Goal: Task Accomplishment & Management: Use online tool/utility

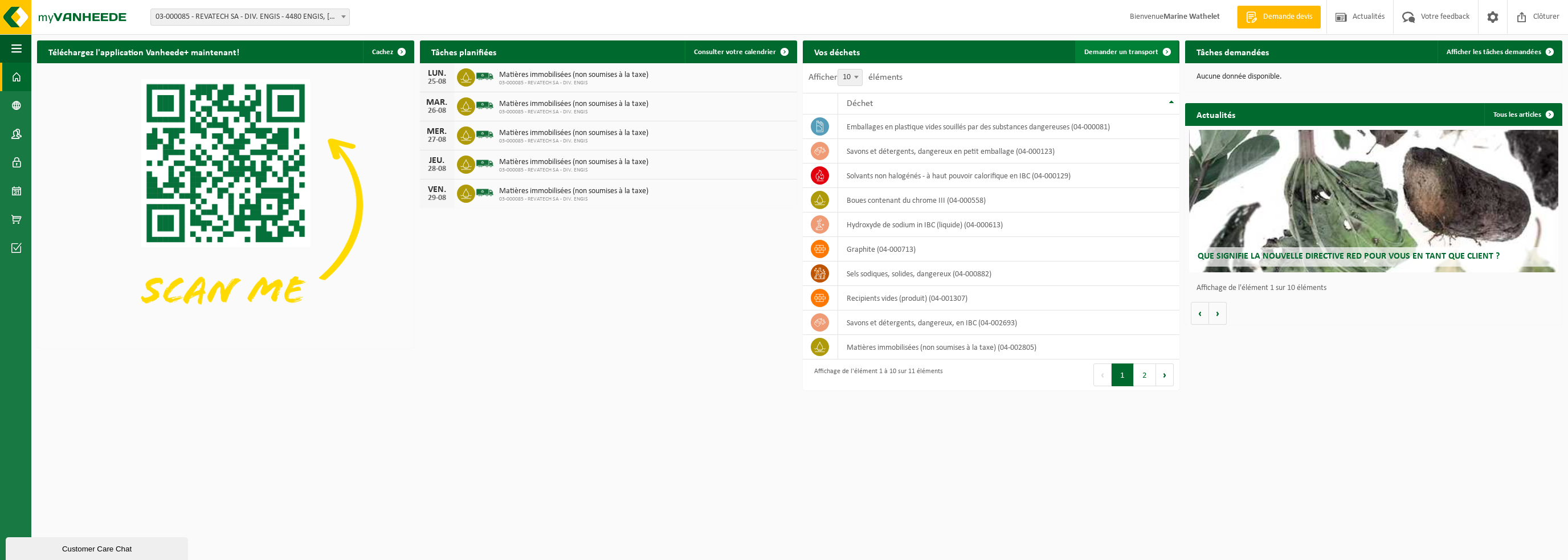
click at [1096, 50] on span "Demander un transport" at bounding box center [1121, 52] width 74 height 8
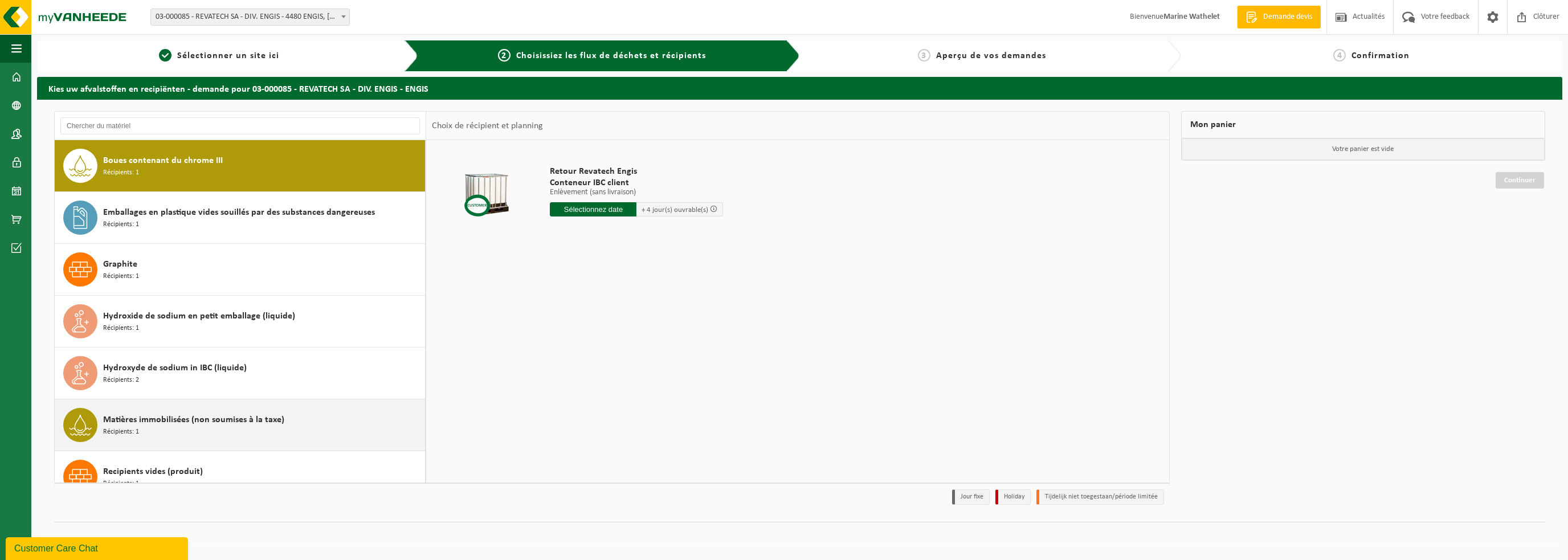
click at [140, 435] on div "Matières immobilisées (non soumises à la taxe) Récipients: 1" at bounding box center [262, 425] width 319 height 34
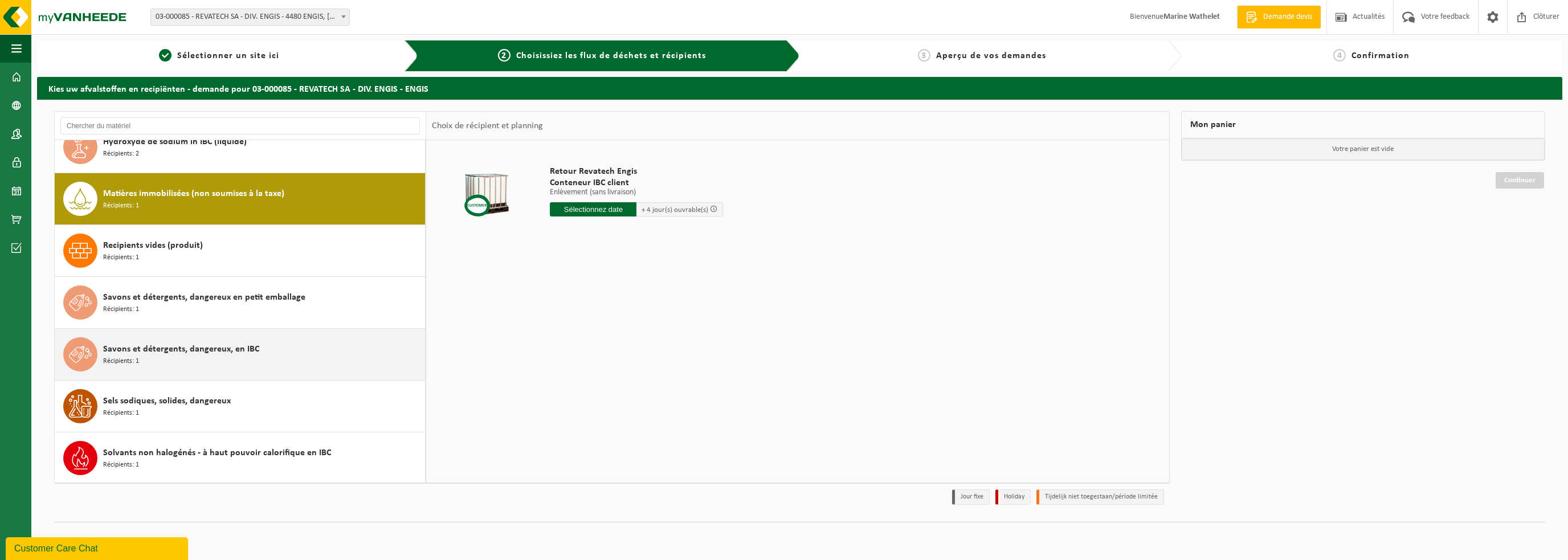
scroll to position [226, 0]
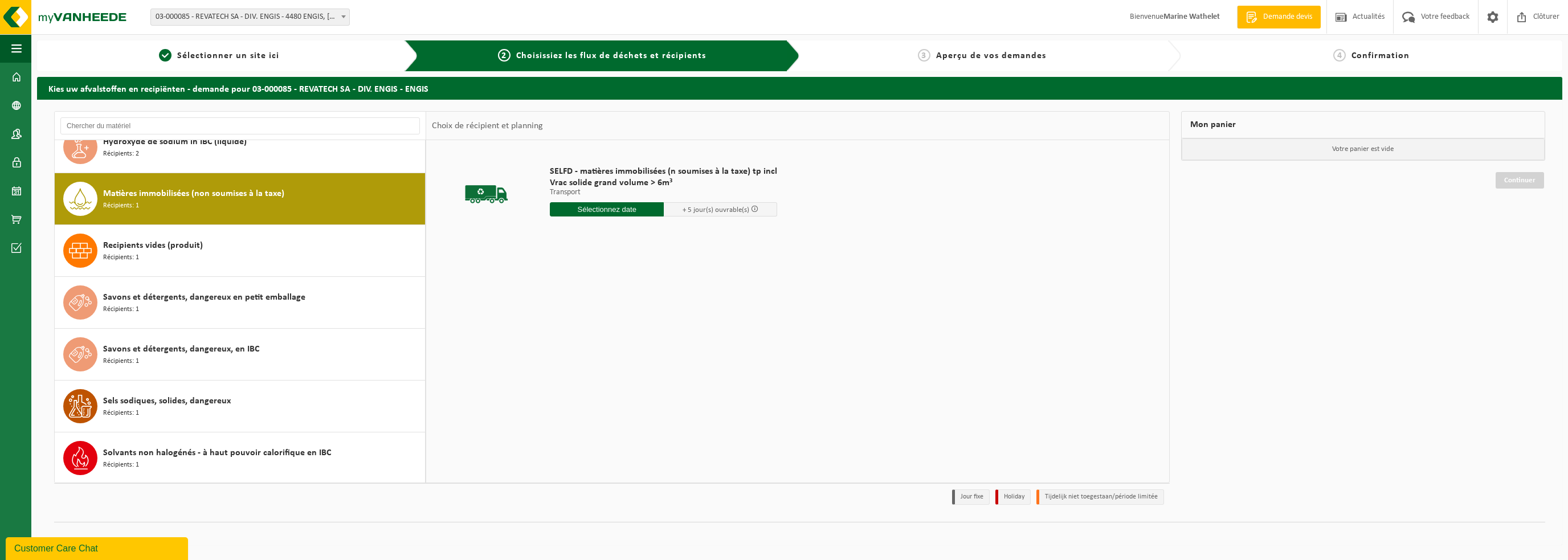
click at [607, 211] on input "text" at bounding box center [607, 209] width 114 height 14
click at [679, 234] on icon at bounding box center [680, 235] width 3 height 5
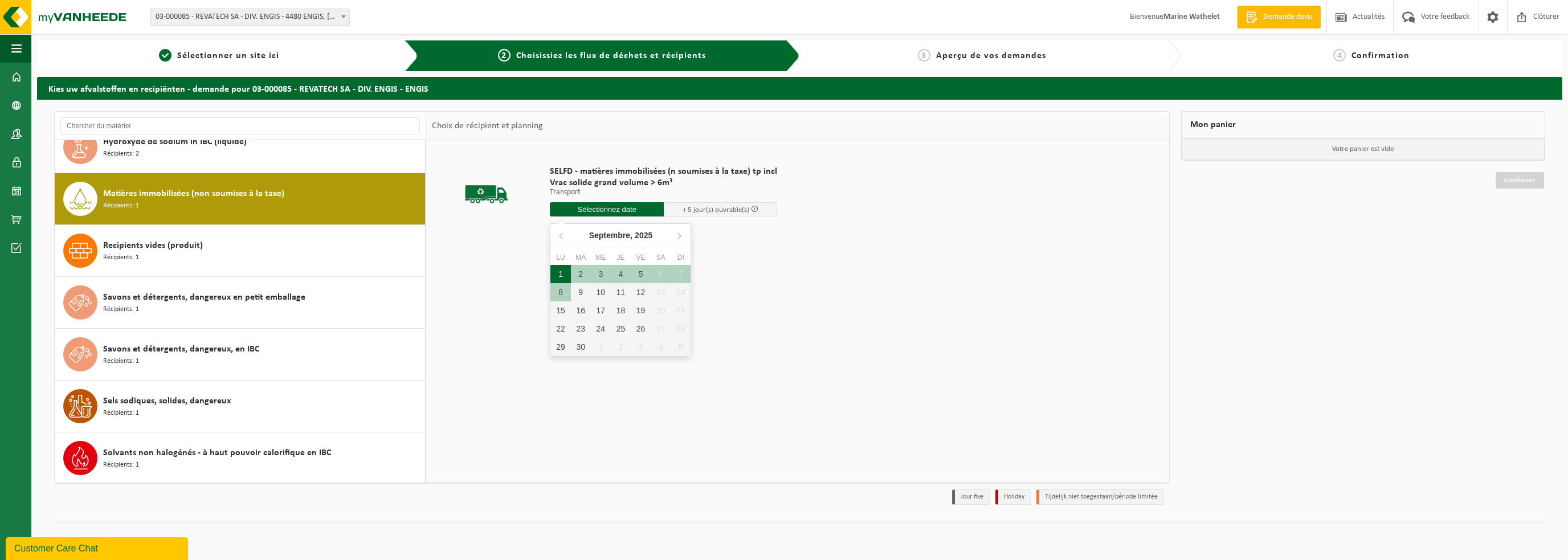
click at [557, 271] on div "1" at bounding box center [560, 274] width 20 height 18
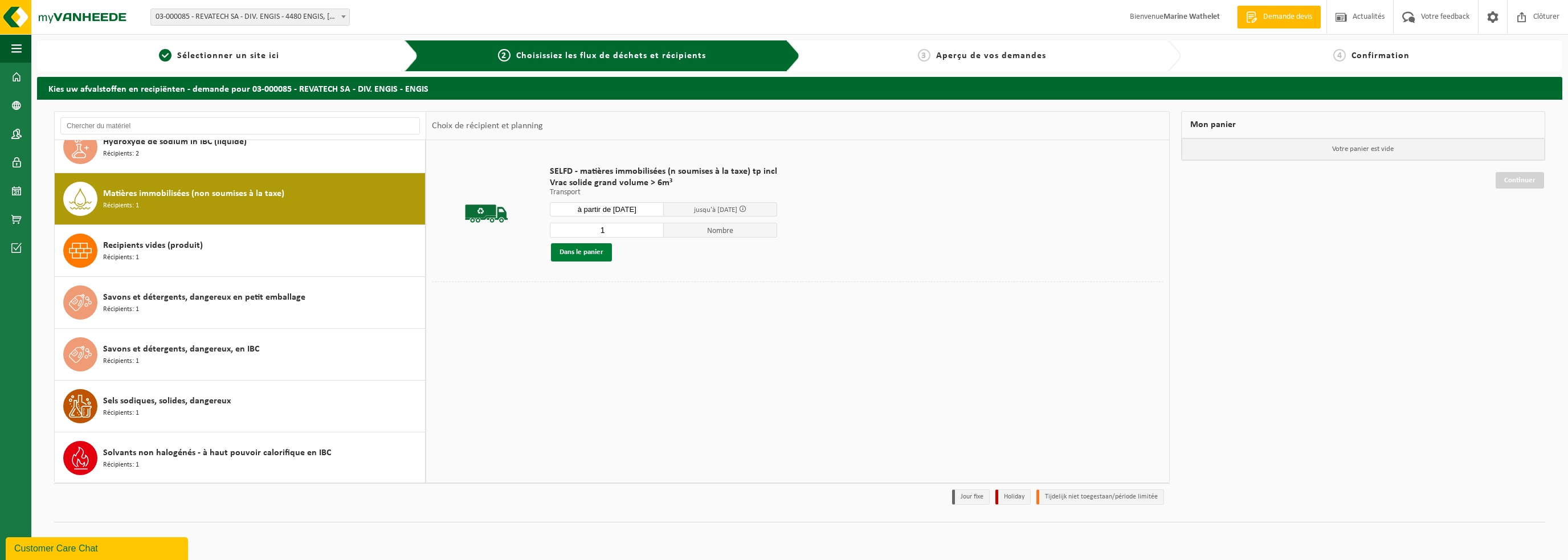
click at [586, 253] on button "Dans le panier" at bounding box center [581, 253] width 61 height 18
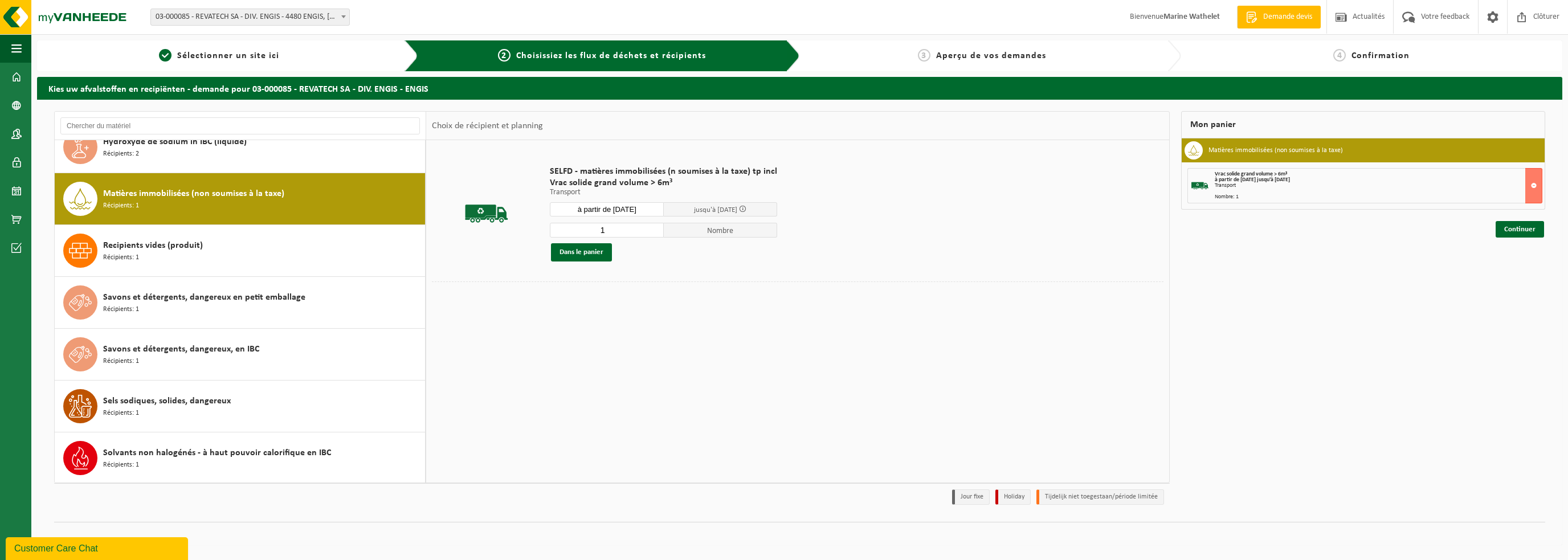
click at [595, 213] on input "à partir de 2025-09-01" at bounding box center [607, 209] width 114 height 14
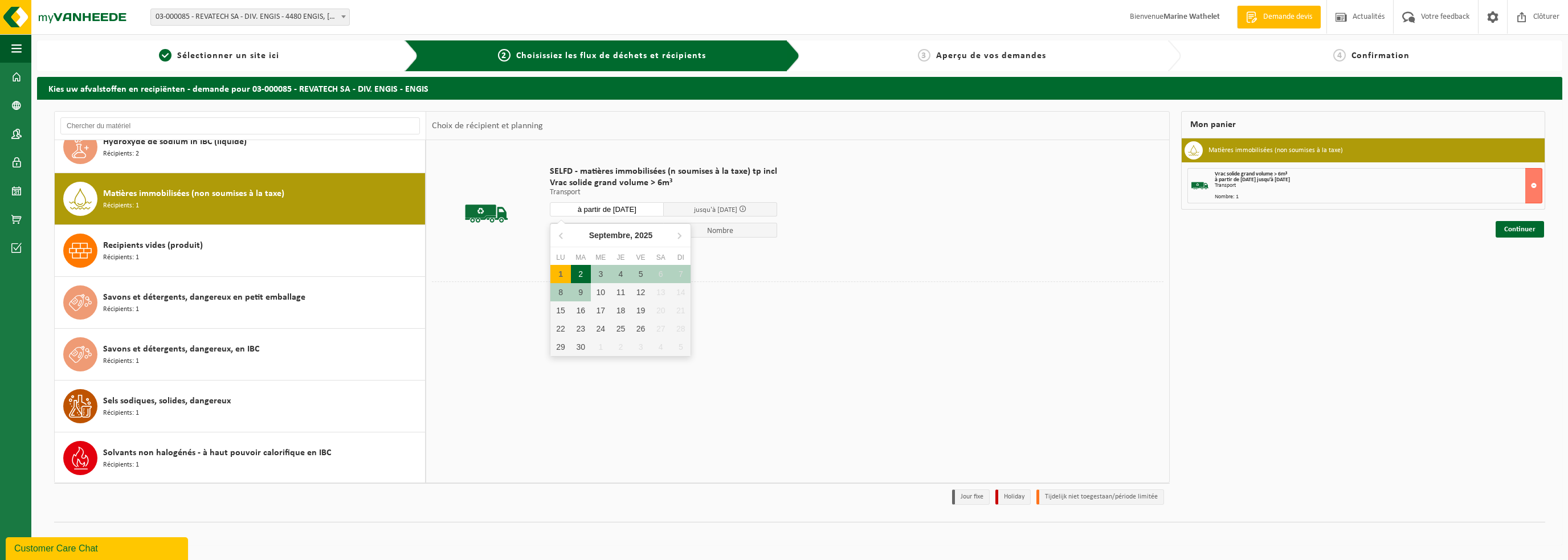
click at [579, 273] on div "2" at bounding box center [581, 274] width 20 height 18
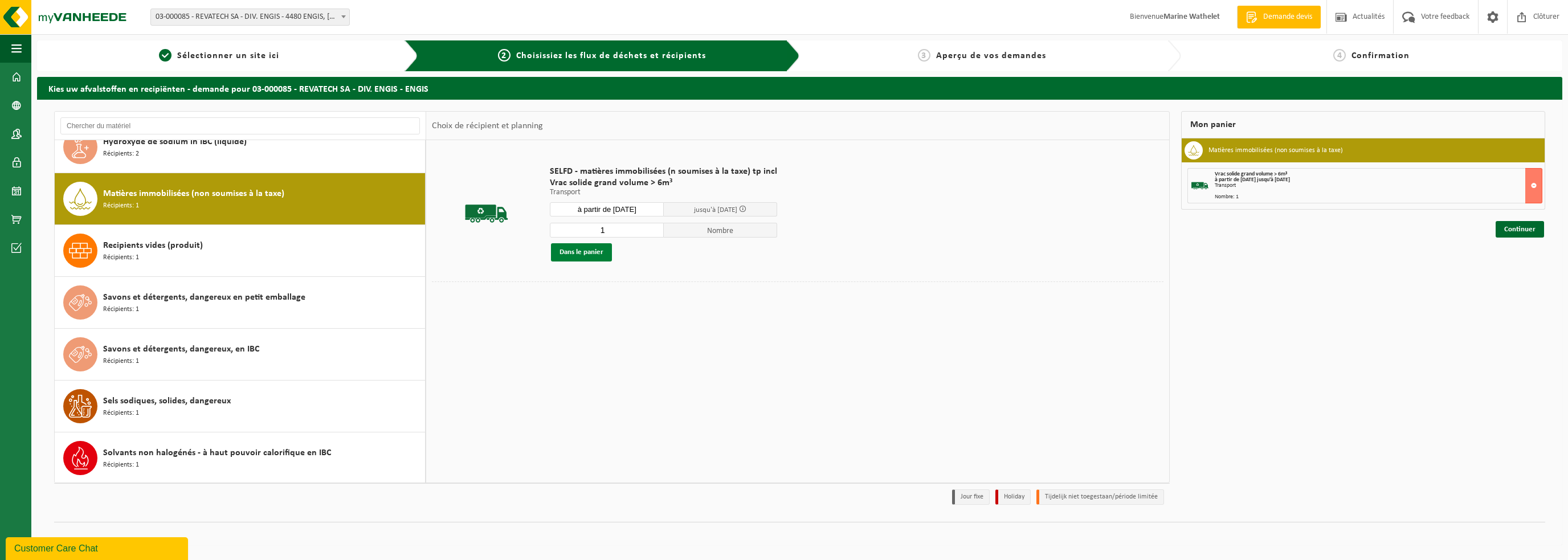
click at [564, 243] on button "Dans le panier" at bounding box center [581, 253] width 61 height 18
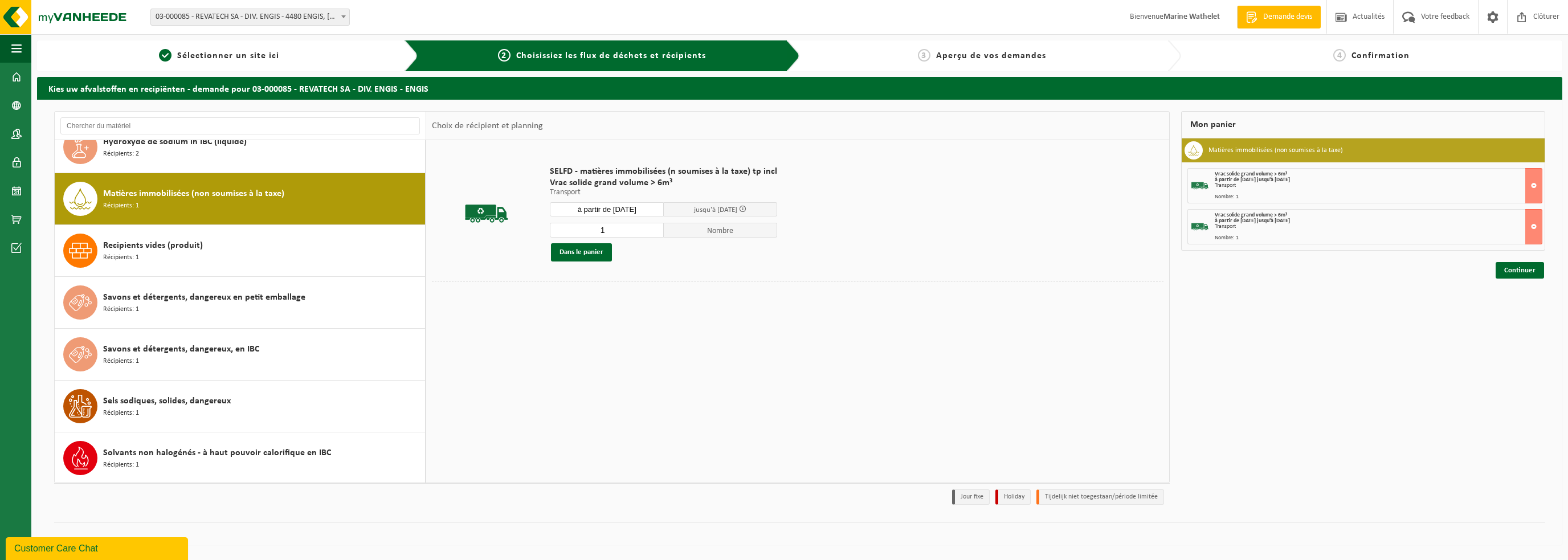
click at [570, 211] on input "à partir de 2025-09-02" at bounding box center [607, 209] width 114 height 14
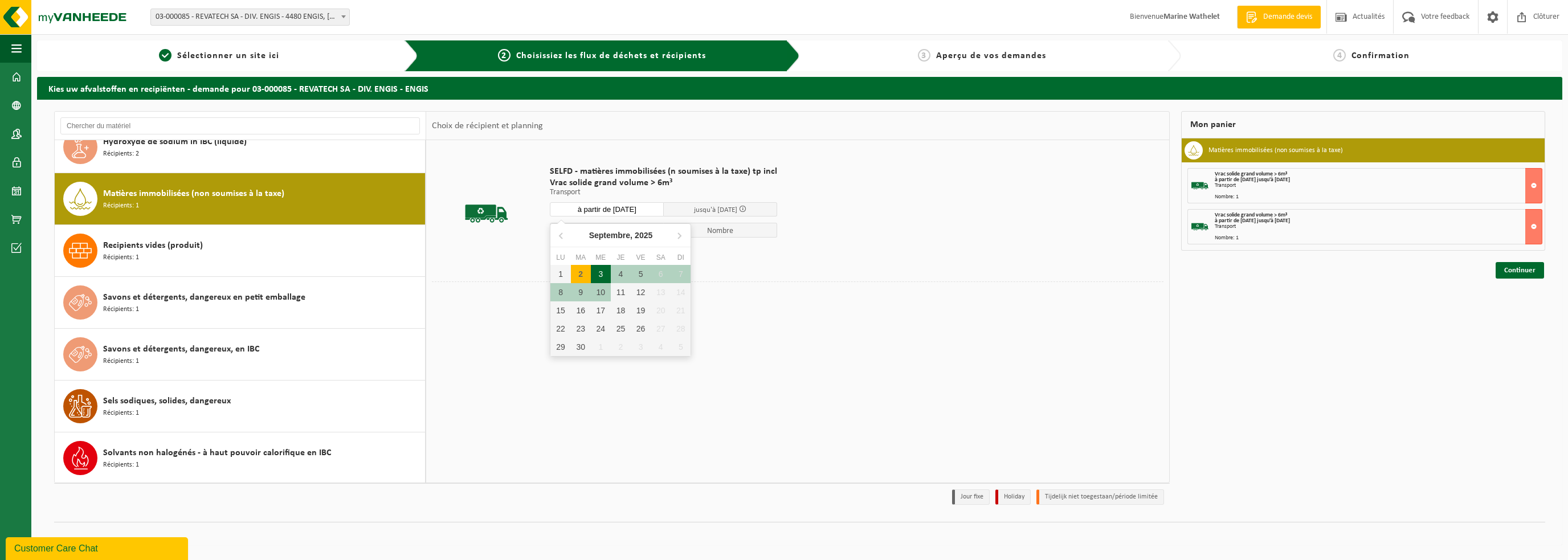
click at [597, 271] on div "3" at bounding box center [600, 274] width 20 height 18
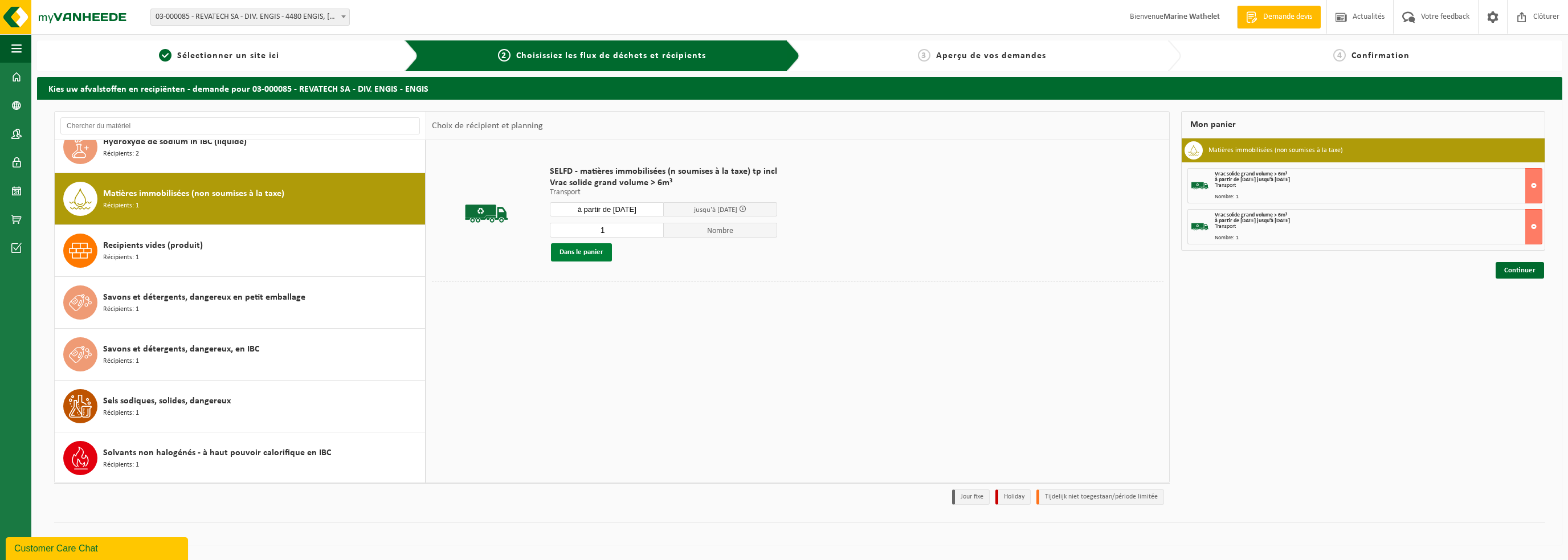
click at [562, 260] on button "Dans le panier" at bounding box center [581, 253] width 61 height 18
click at [586, 217] on div "SELFD - matières immobilisées (n soumises à la taxe) tp incl Vrac solide grand …" at bounding box center [663, 213] width 239 height 118
click at [608, 208] on input "à partir de 2025-09-03" at bounding box center [607, 209] width 114 height 14
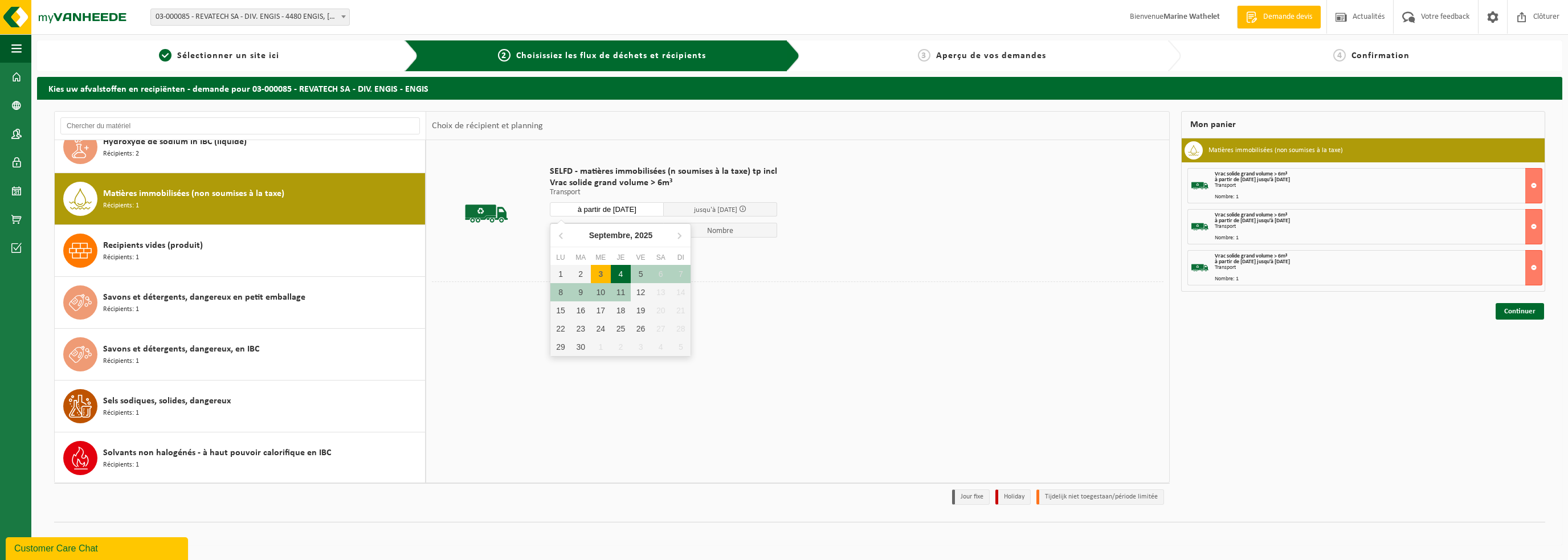
click at [623, 276] on div "4" at bounding box center [620, 274] width 20 height 18
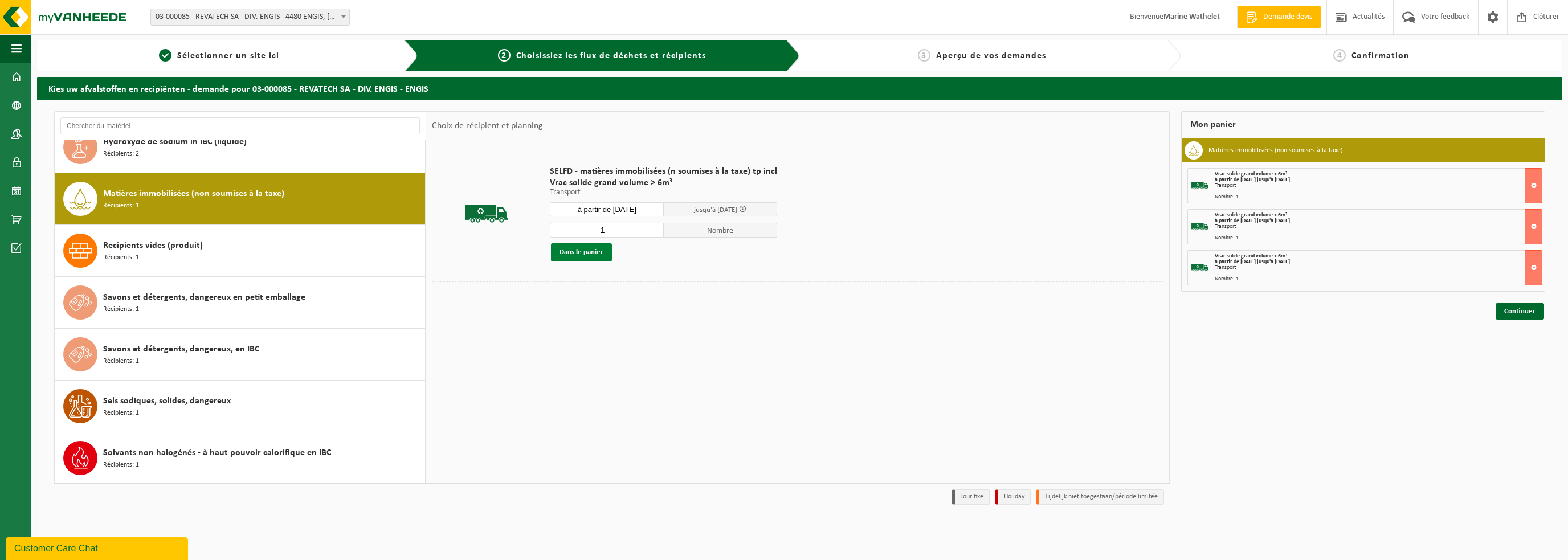
click at [557, 253] on button "Dans le panier" at bounding box center [581, 253] width 61 height 18
click at [584, 195] on p "Transport" at bounding box center [664, 192] width 227 height 8
click at [586, 199] on div "SELFD - matières immobilisées (n soumises à la taxe) tp incl Vrac solide grand …" at bounding box center [663, 213] width 239 height 118
click at [595, 215] on input "à partir de 2025-09-04" at bounding box center [607, 209] width 114 height 14
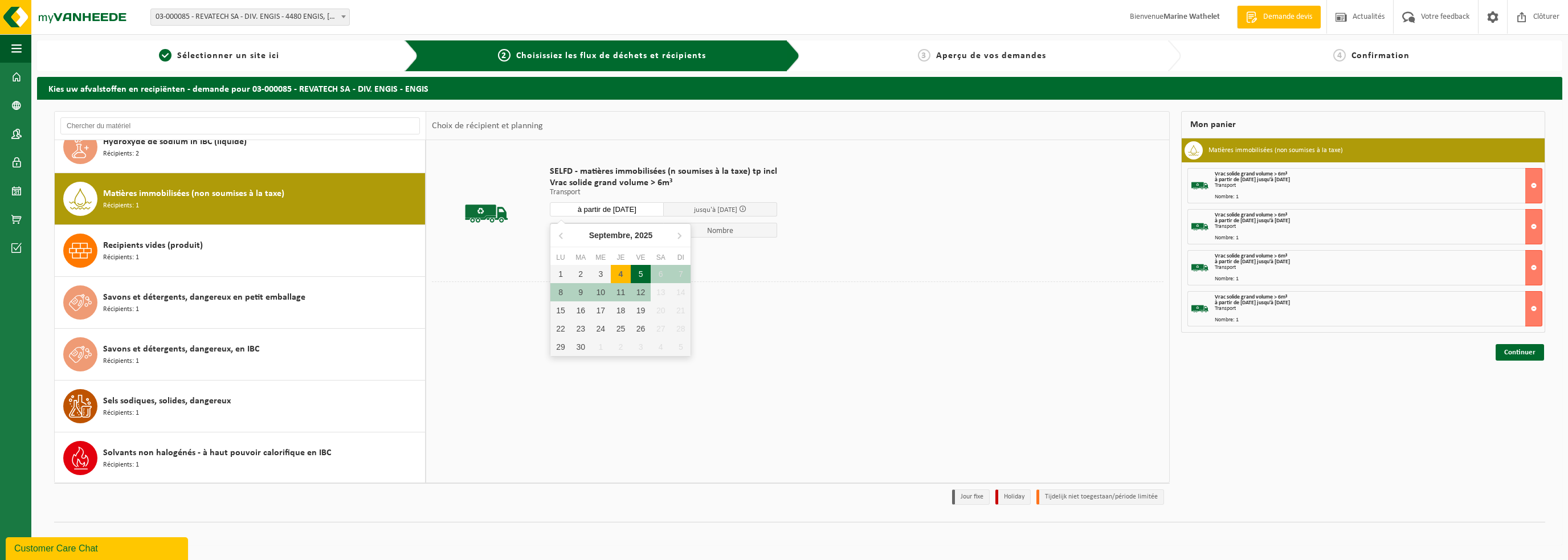
click at [639, 275] on div "5" at bounding box center [641, 274] width 20 height 18
type input "à partir de 2025-09-05"
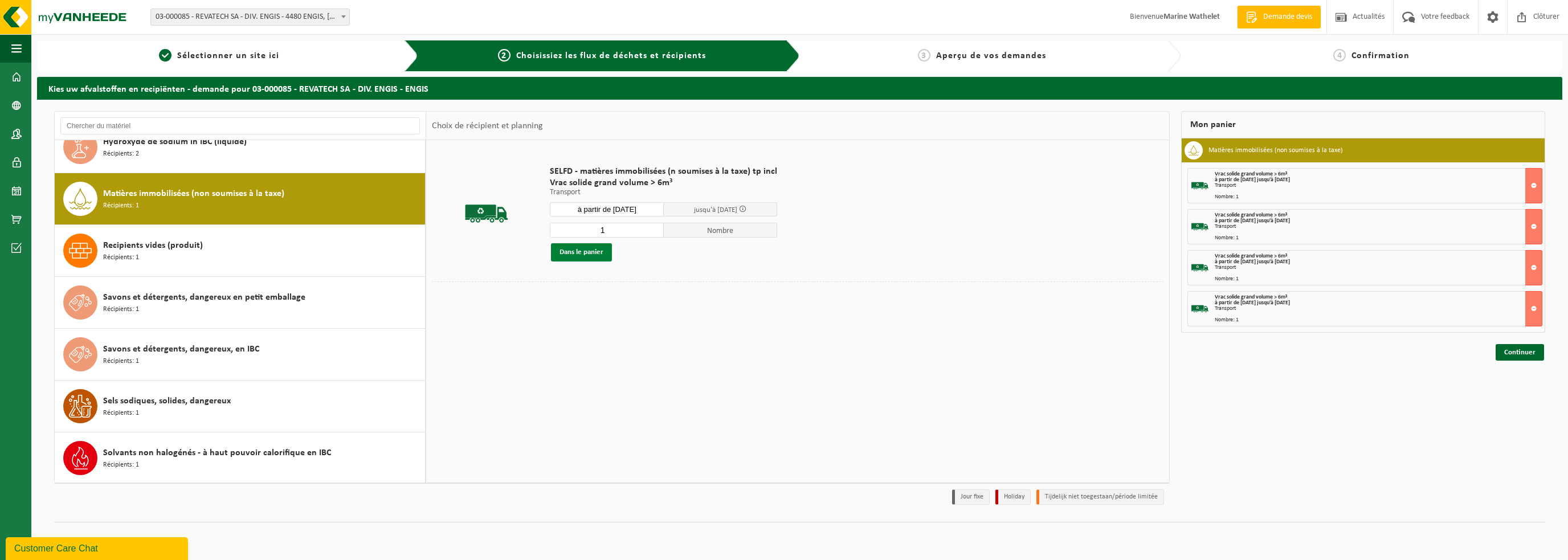
click at [577, 253] on button "Dans le panier" at bounding box center [581, 253] width 61 height 18
click at [1510, 390] on link "Continuer" at bounding box center [1519, 394] width 48 height 17
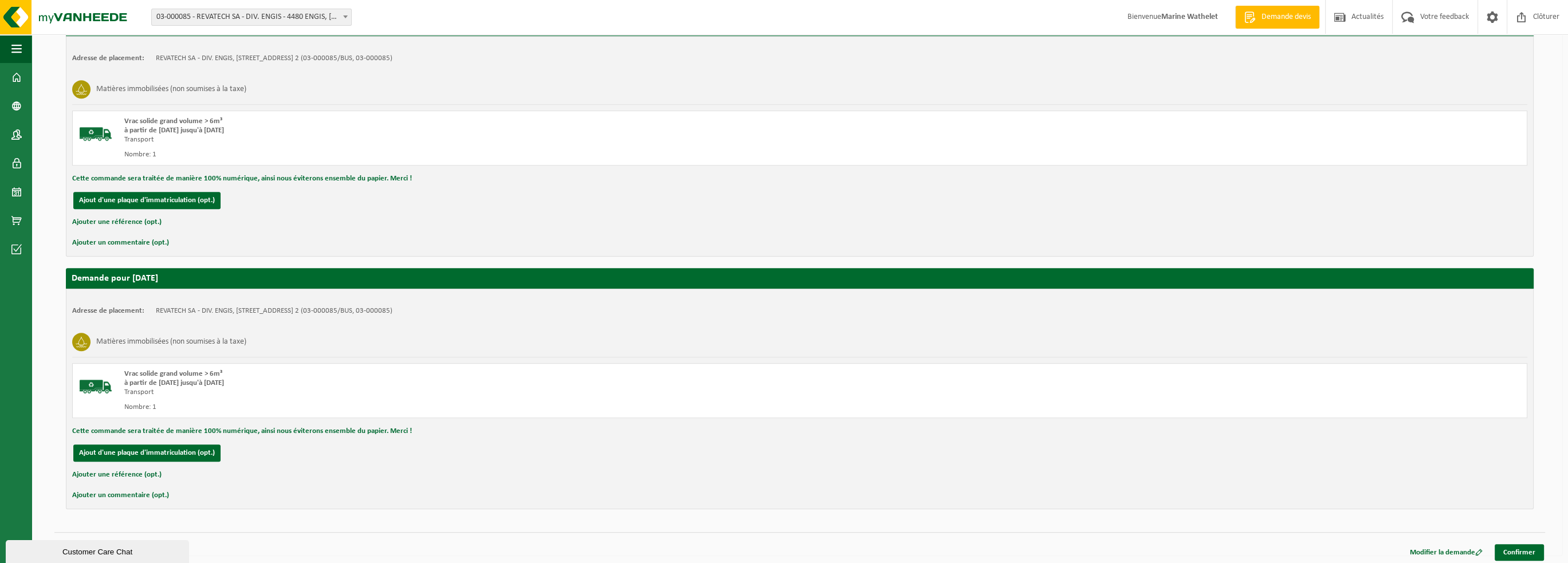
scroll to position [979, 0]
click at [1517, 545] on link "Confirmer" at bounding box center [1519, 552] width 49 height 17
